Goal: Task Accomplishment & Management: Manage account settings

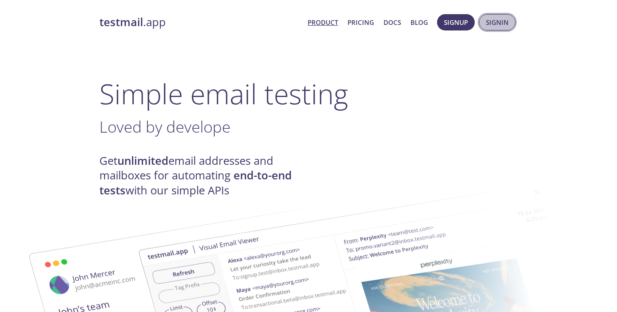
click at [494, 24] on span "Signin" at bounding box center [497, 22] width 23 height 11
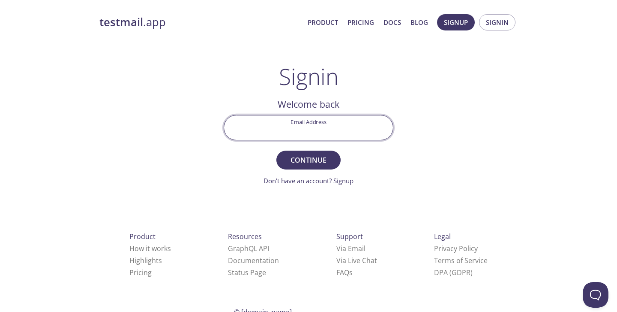
click at [314, 124] on input "Email Address" at bounding box center [308, 127] width 169 height 24
click at [308, 130] on input "[EMAIL_ADDRESS][DOMAIN_NAME]" at bounding box center [308, 127] width 169 height 24
type input "[EMAIL_ADDRESS][DOMAIN_NAME]"
click at [276, 150] on button "Continue" at bounding box center [308, 159] width 64 height 19
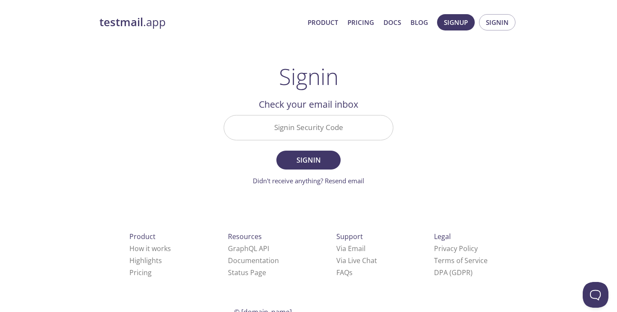
click at [333, 116] on input "Signin Security Code" at bounding box center [308, 127] width 169 height 24
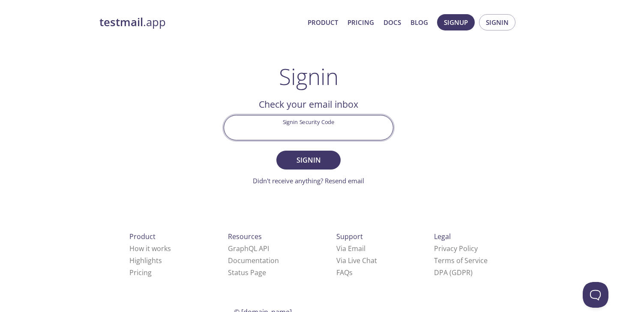
paste input "2LCLT5F"
type input "2LCLT5F"
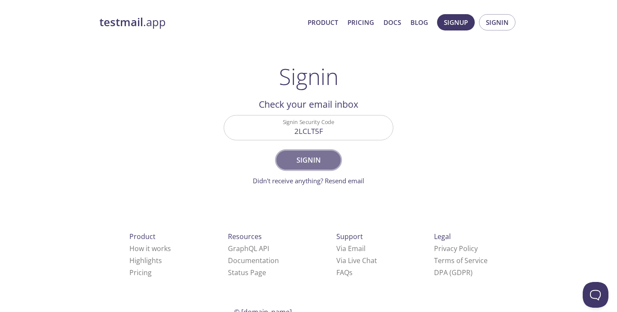
click at [319, 162] on span "Signin" at bounding box center [308, 160] width 45 height 12
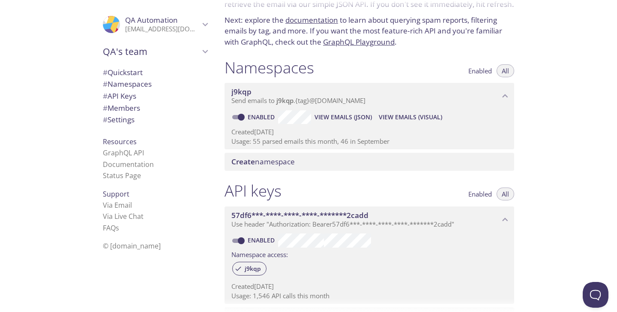
scroll to position [62, 0]
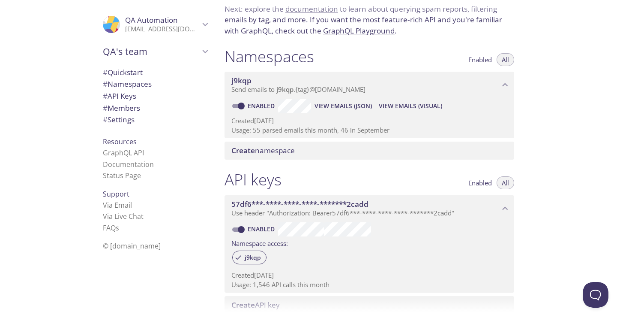
click at [354, 109] on span "View Emails (JSON)" at bounding box center [343, 106] width 57 height 10
